Goal: Check status: Check status

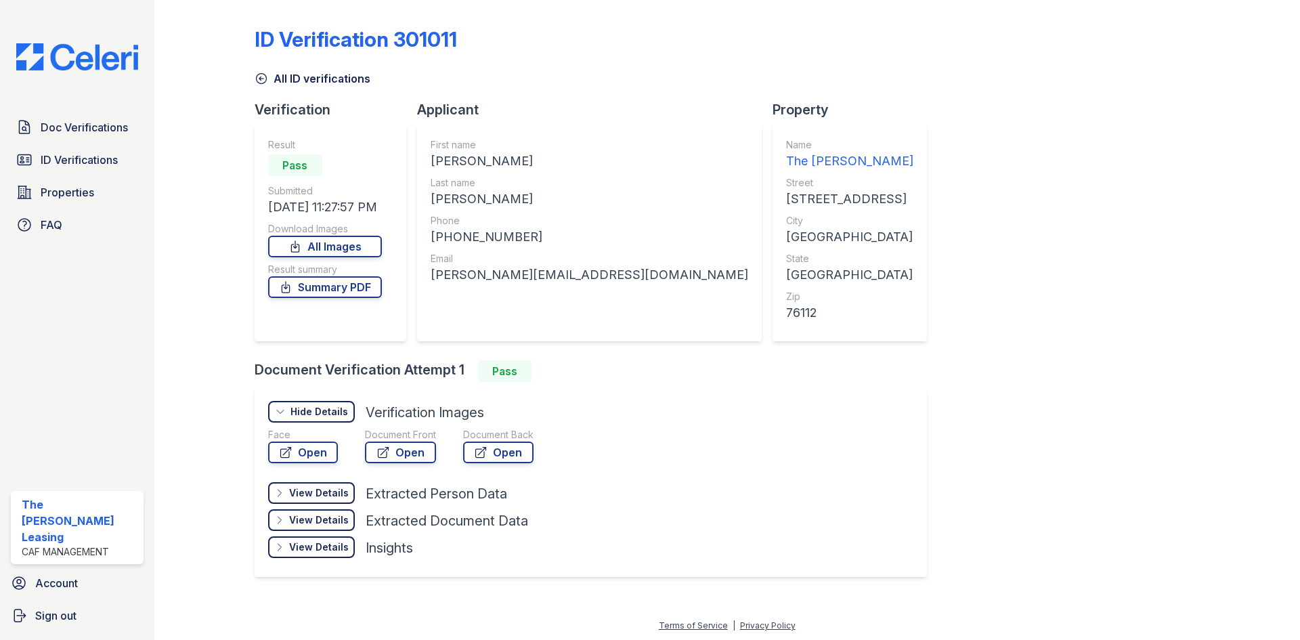
click at [52, 142] on div "Doc Verifications ID Verifications Properties FAQ" at bounding box center [77, 176] width 144 height 125
click at [66, 120] on span "Doc Verifications" at bounding box center [84, 127] width 87 height 16
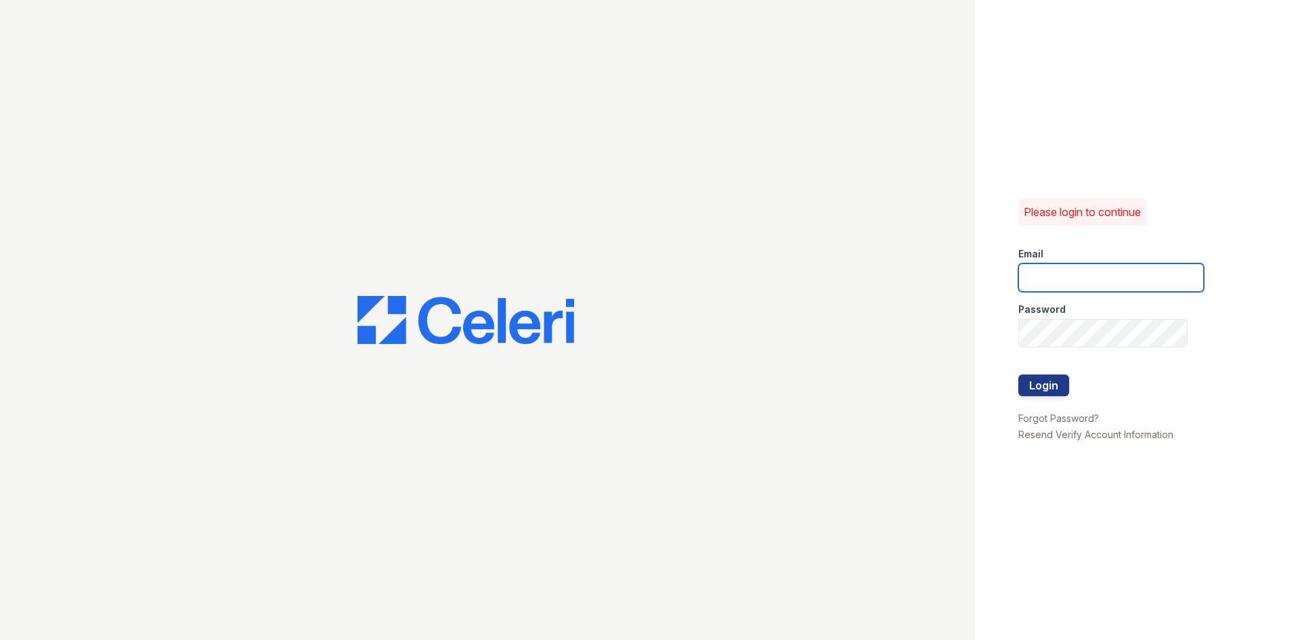
drag, startPoint x: 1068, startPoint y: 276, endPoint x: 1077, endPoint y: 286, distance: 13.4
click at [1068, 276] on input "email" at bounding box center [1111, 277] width 186 height 28
type input "[EMAIL_ADDRESS][DOMAIN_NAME]"
click at [1018, 374] on button "Login" at bounding box center [1043, 385] width 51 height 22
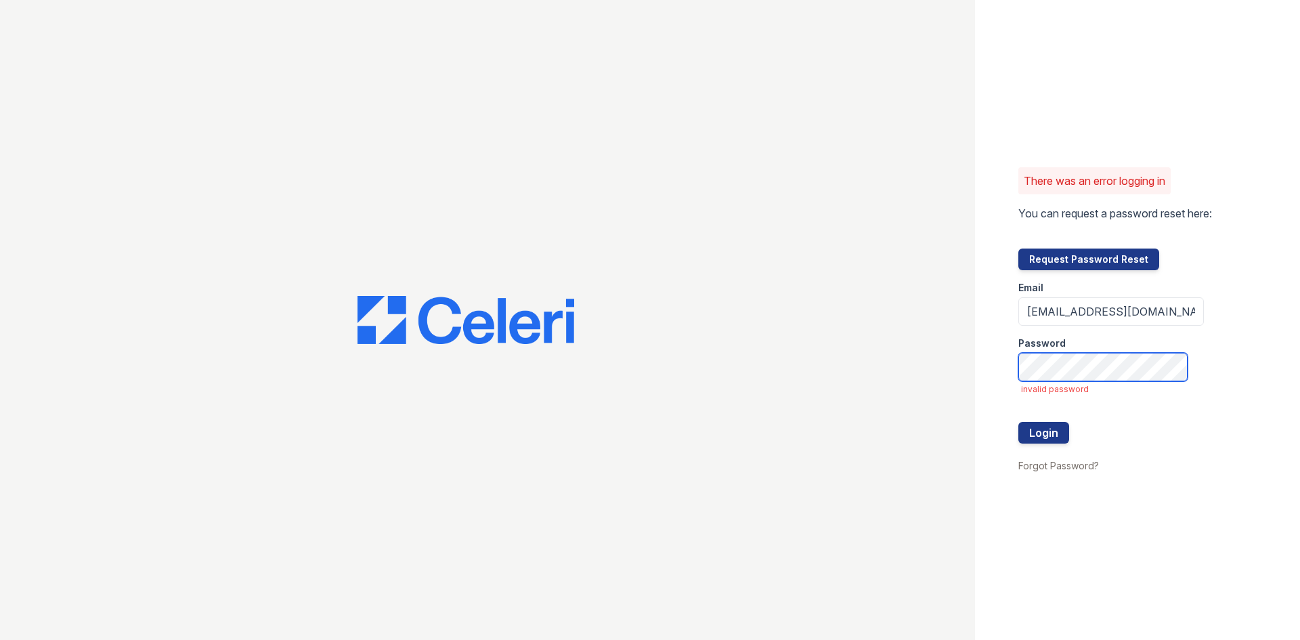
click at [1018, 422] on button "Login" at bounding box center [1043, 433] width 51 height 22
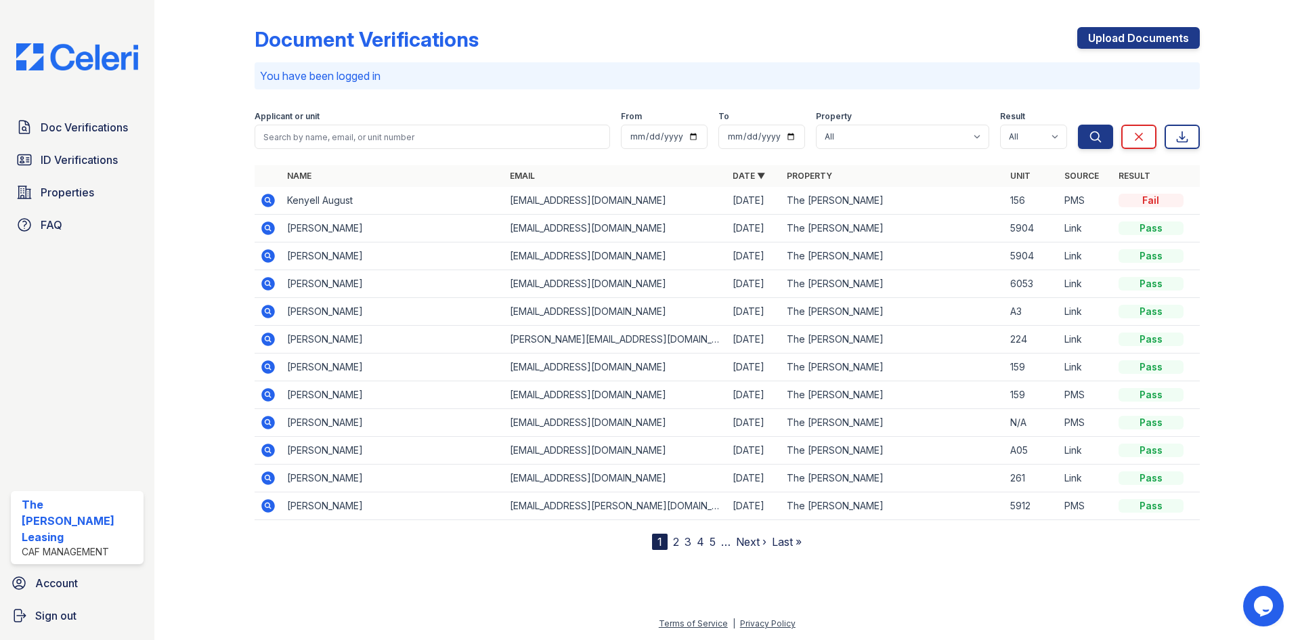
click at [268, 196] on icon at bounding box center [268, 201] width 14 height 14
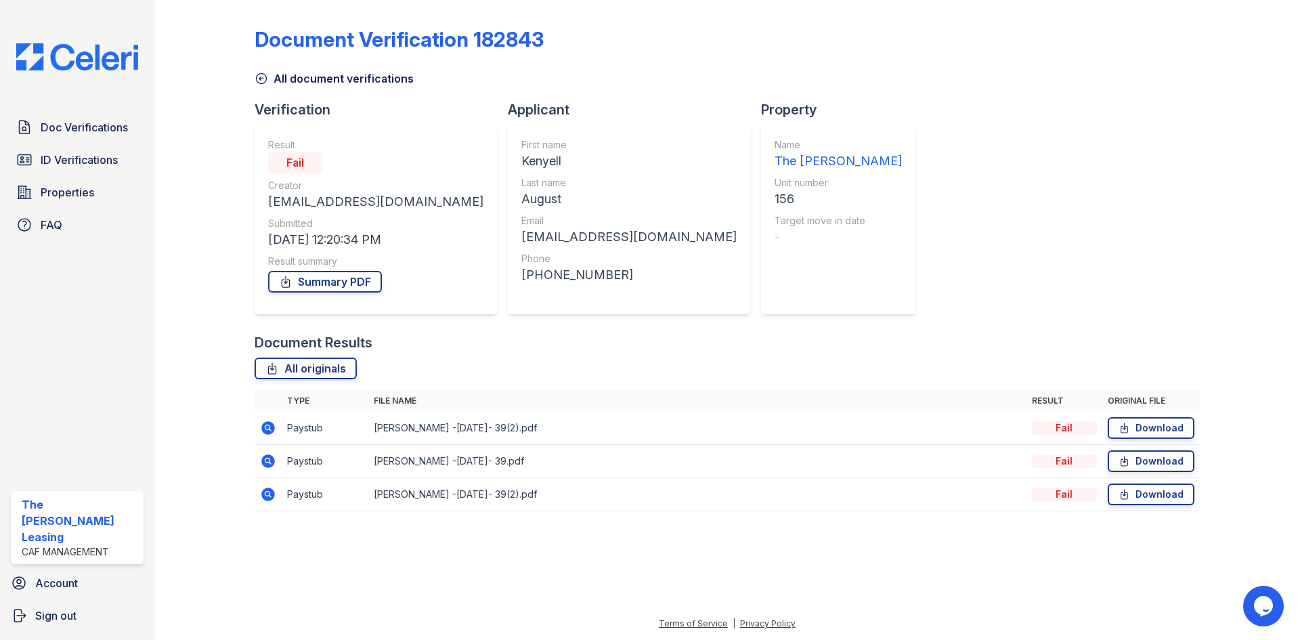
click at [264, 425] on icon at bounding box center [268, 428] width 14 height 14
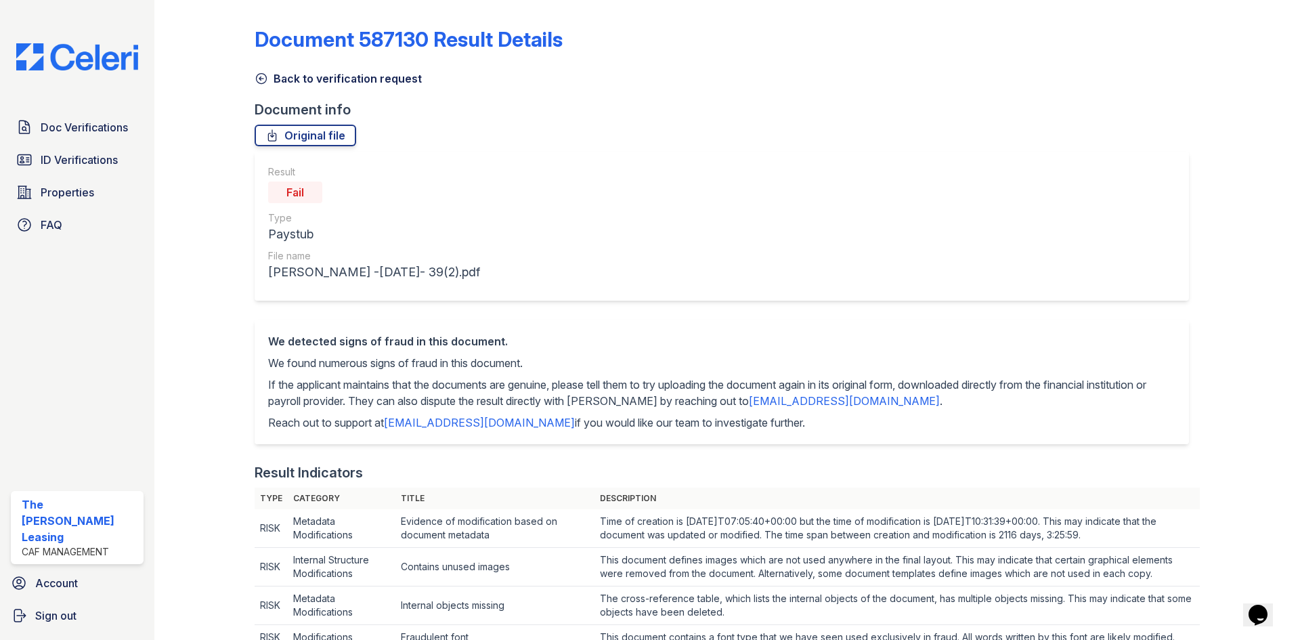
click at [263, 77] on icon at bounding box center [262, 79] width 14 height 14
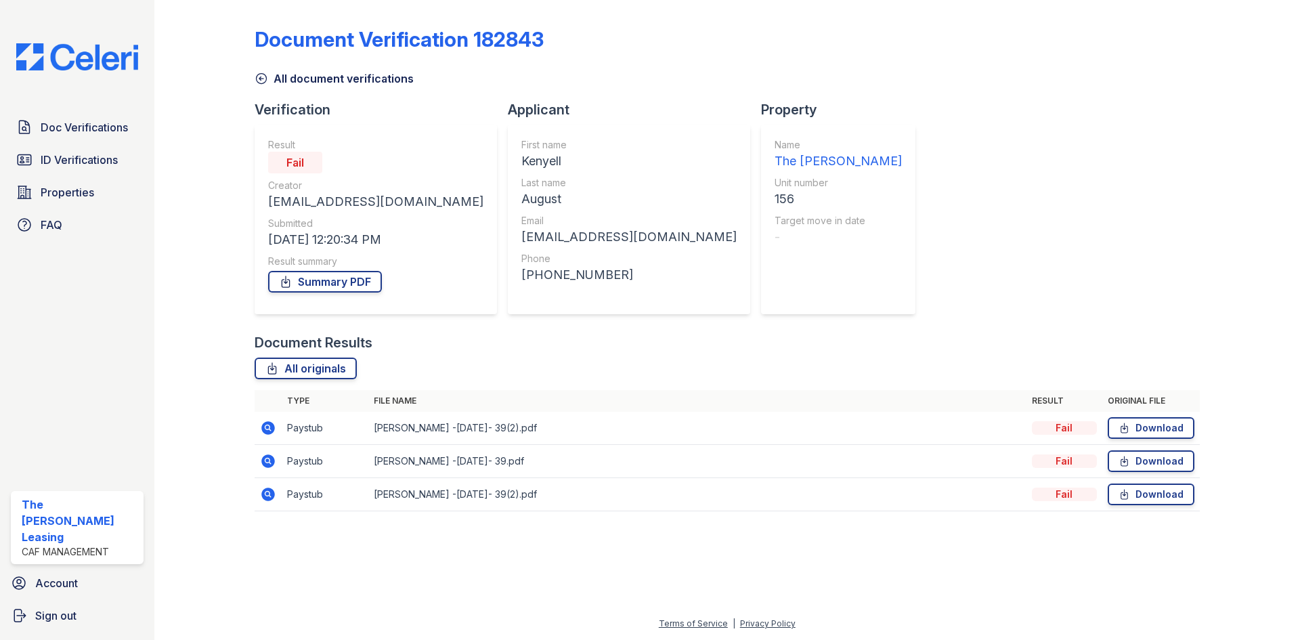
click at [262, 79] on icon at bounding box center [261, 79] width 10 height 10
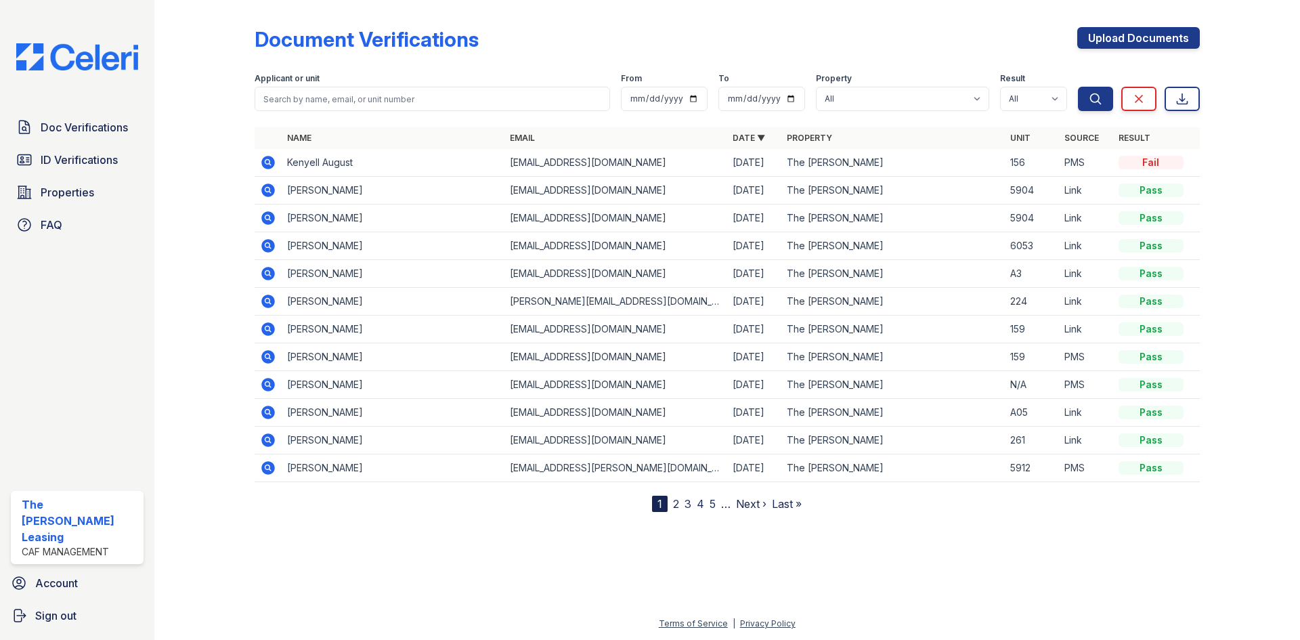
click at [270, 162] on icon at bounding box center [268, 163] width 14 height 14
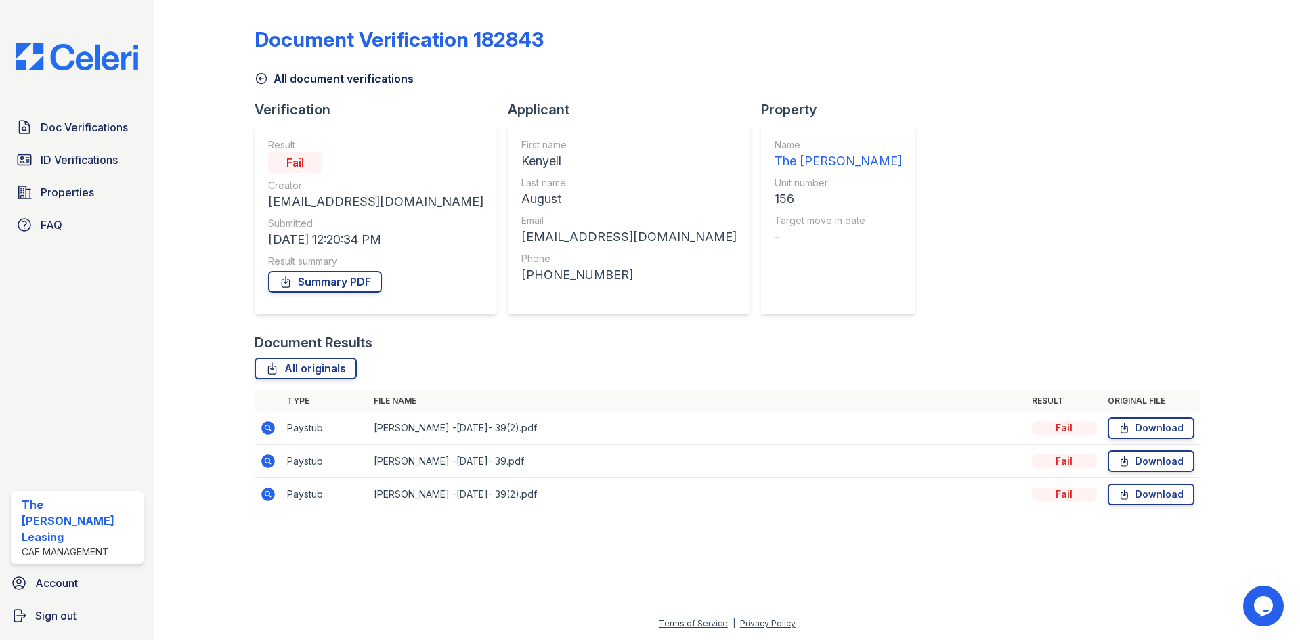
click at [266, 462] on icon at bounding box center [268, 461] width 16 height 16
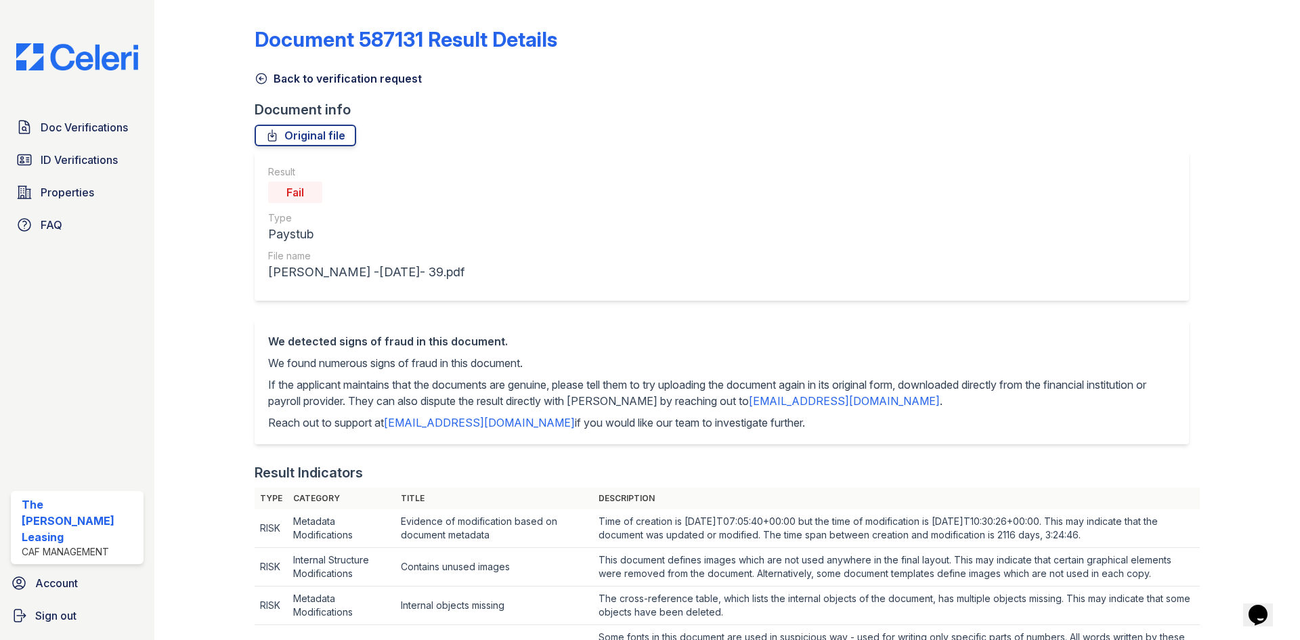
click at [258, 77] on icon at bounding box center [262, 79] width 14 height 14
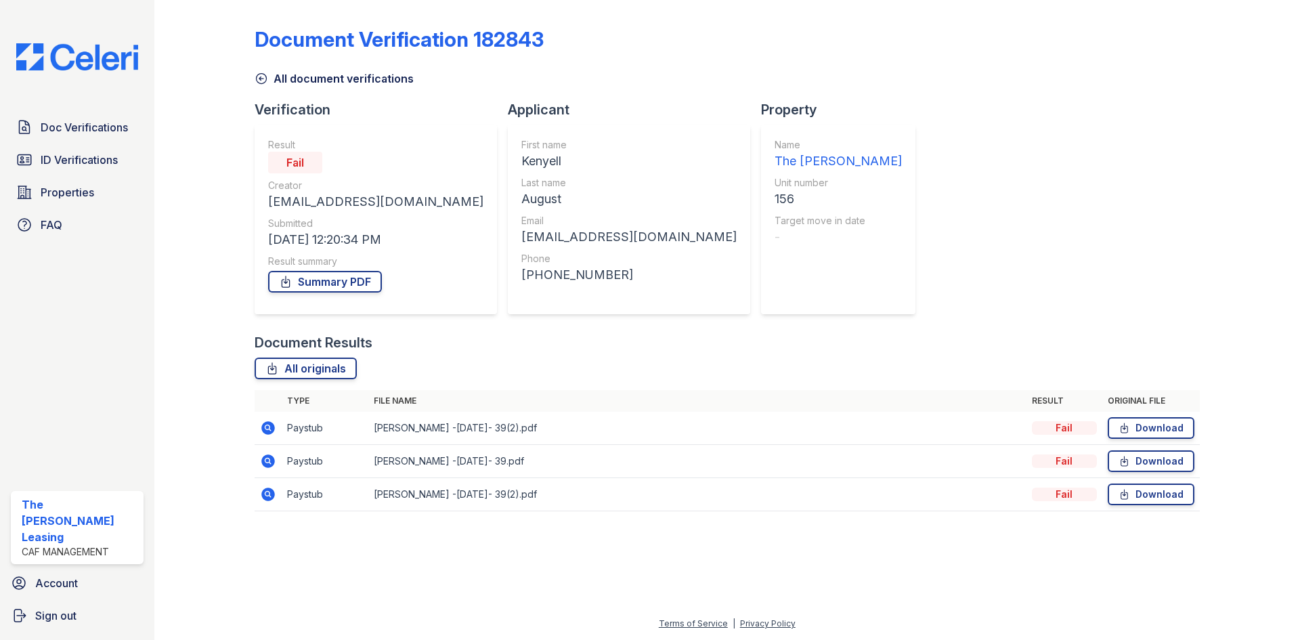
click at [259, 79] on icon at bounding box center [261, 79] width 10 height 10
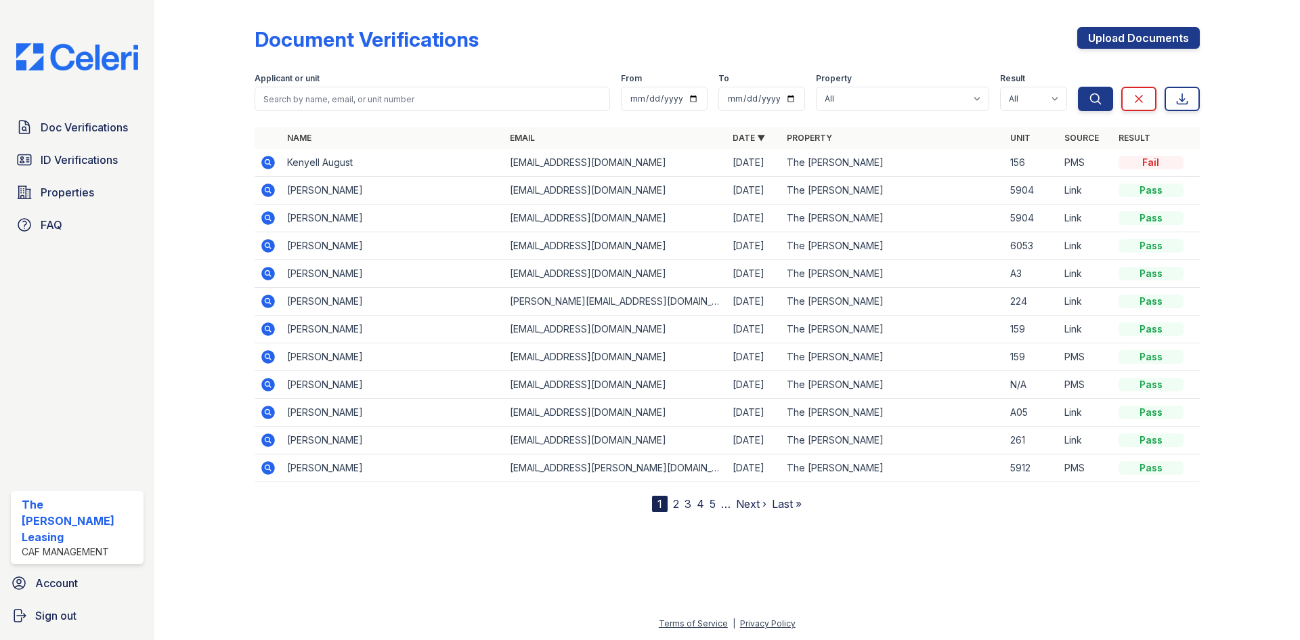
click at [268, 158] on icon at bounding box center [268, 163] width 14 height 14
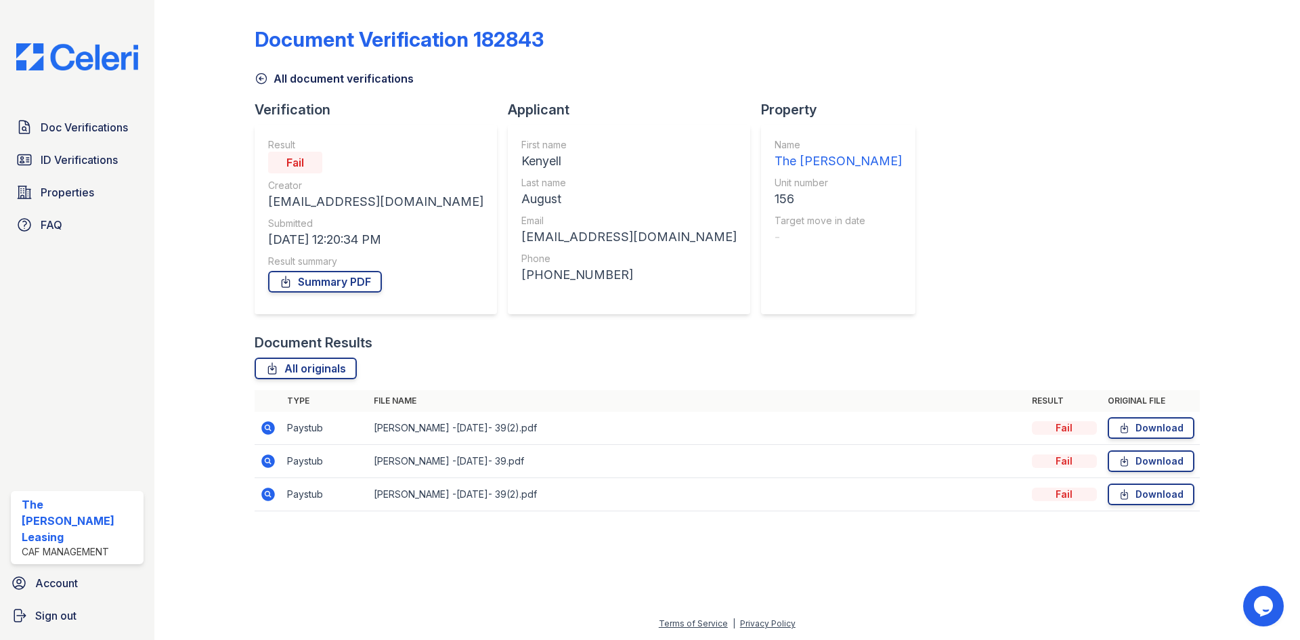
click at [267, 497] on icon at bounding box center [268, 494] width 14 height 14
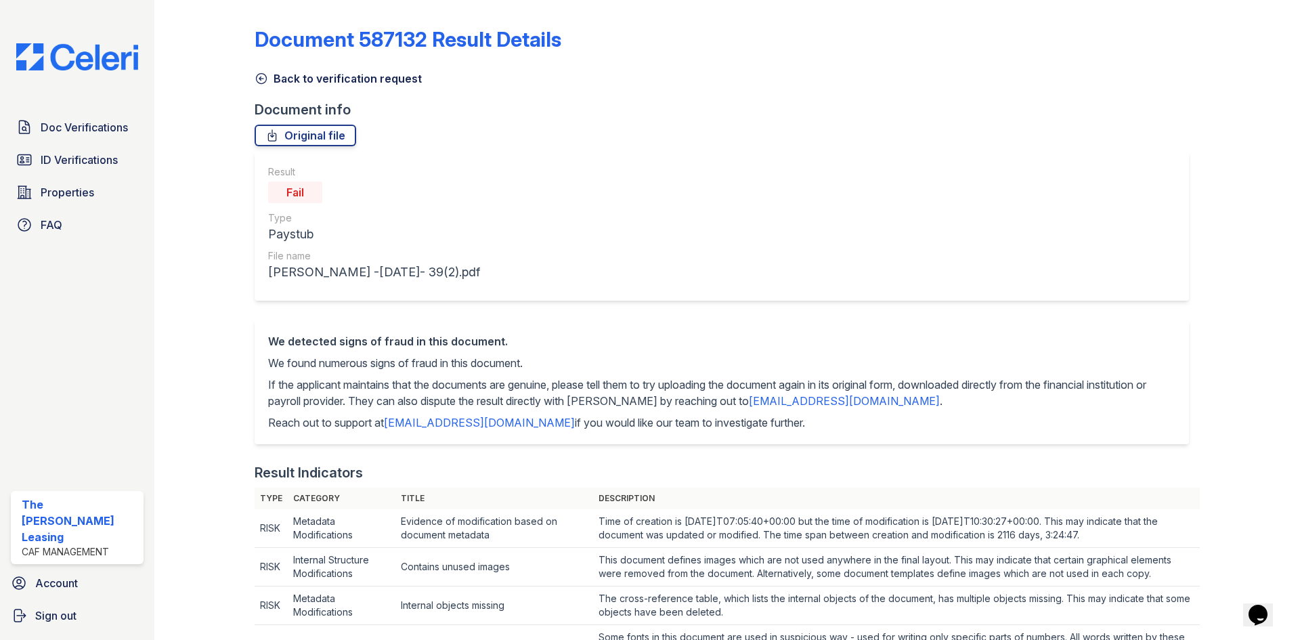
click at [259, 79] on icon at bounding box center [262, 79] width 14 height 14
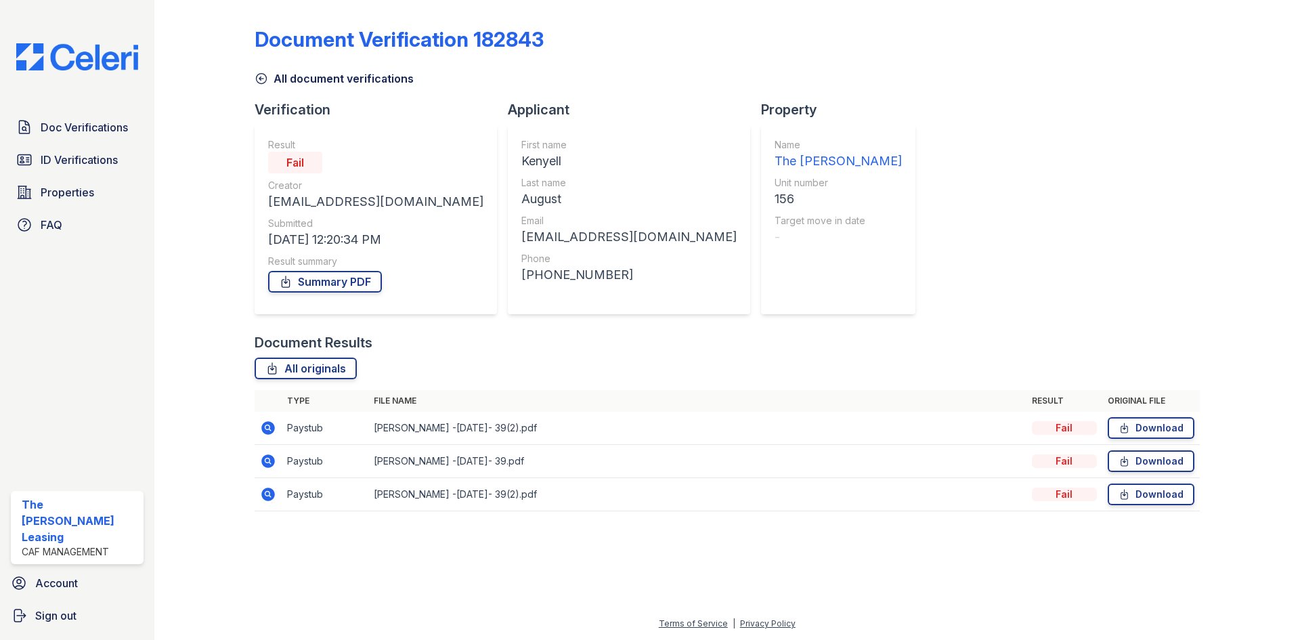
click at [262, 460] on icon at bounding box center [268, 461] width 14 height 14
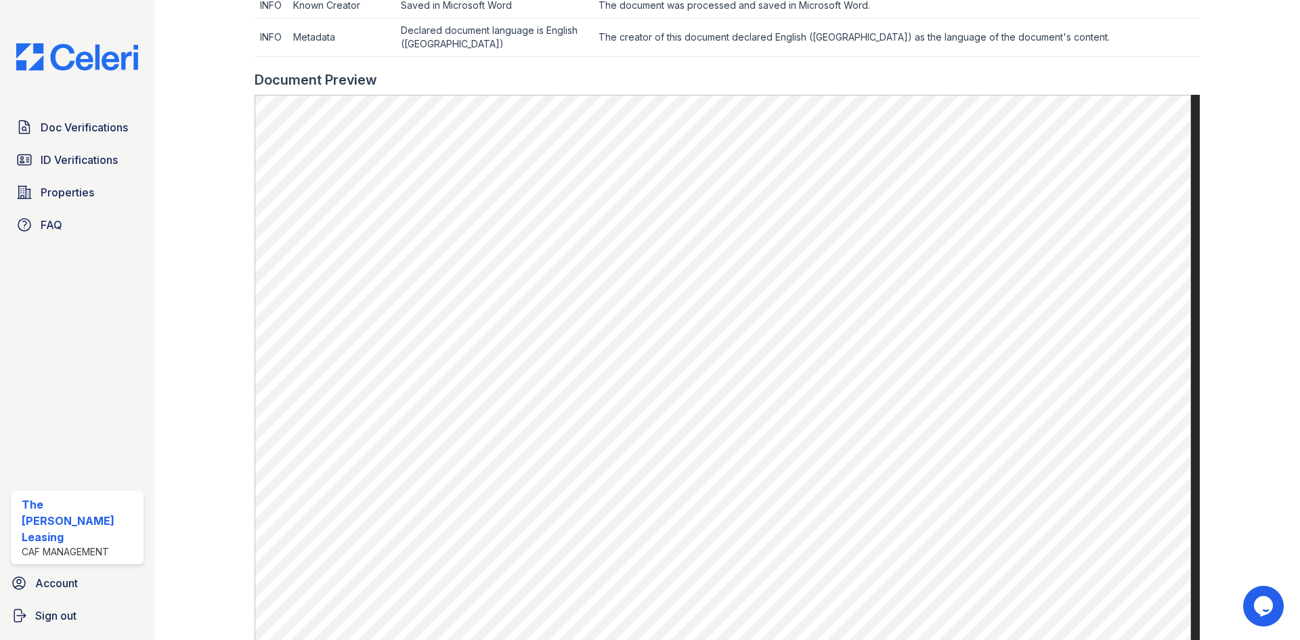
scroll to position [745, 0]
